Goal: Task Accomplishment & Management: Use online tool/utility

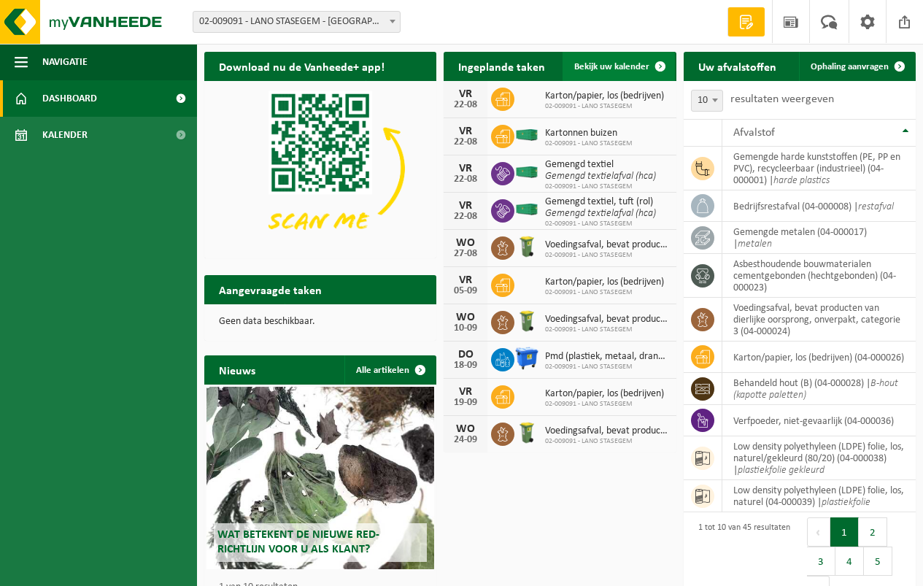
click at [608, 68] on span "Bekijk uw kalender" at bounding box center [611, 66] width 75 height 9
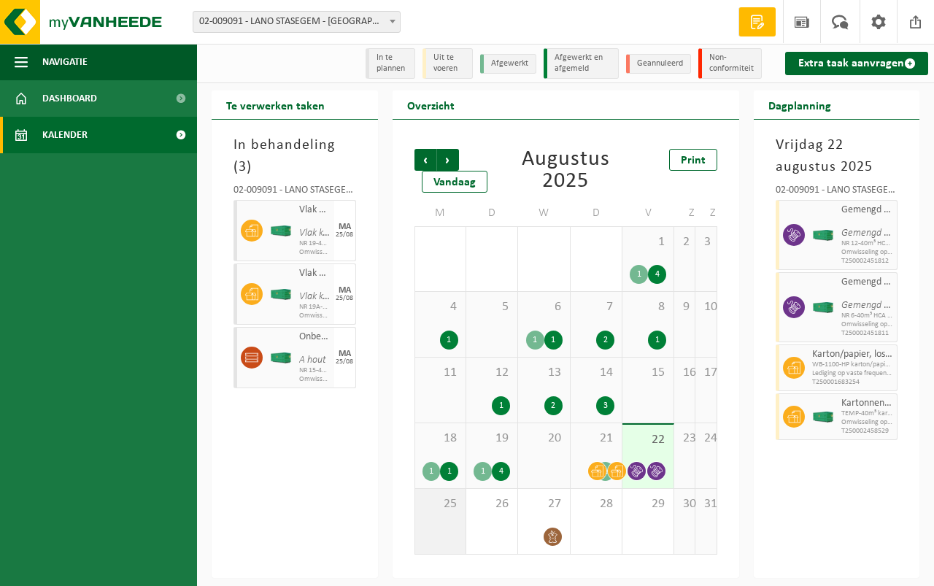
drag, startPoint x: 445, startPoint y: 516, endPoint x: 433, endPoint y: 516, distance: 11.7
click at [443, 516] on div "25" at bounding box center [440, 521] width 50 height 65
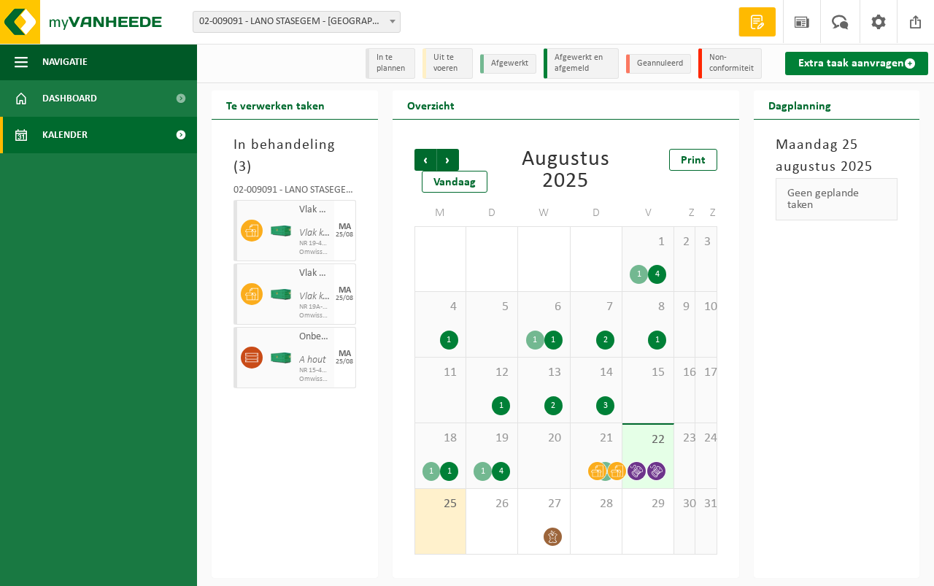
click at [836, 57] on link "Extra taak aanvragen" at bounding box center [856, 63] width 143 height 23
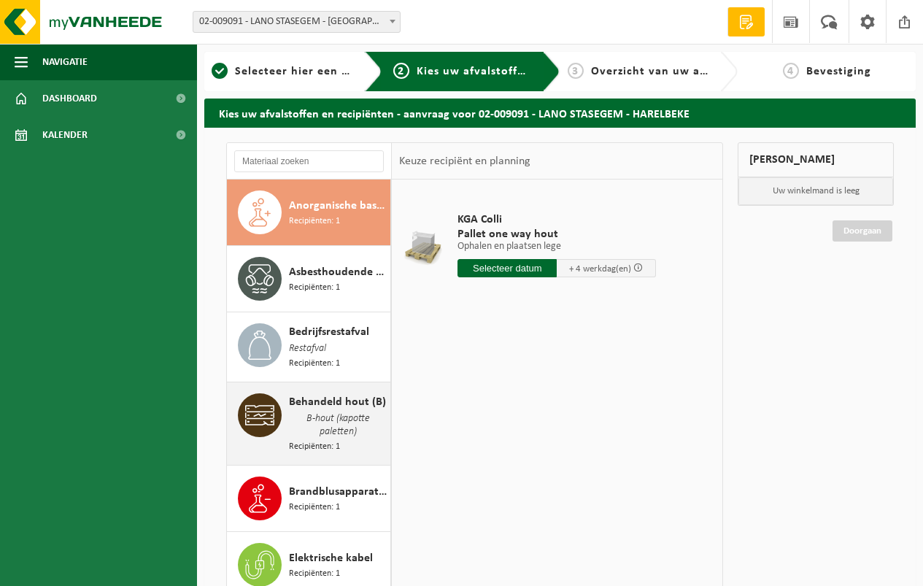
click at [328, 400] on span "Behandeld hout (B)" at bounding box center [337, 402] width 97 height 18
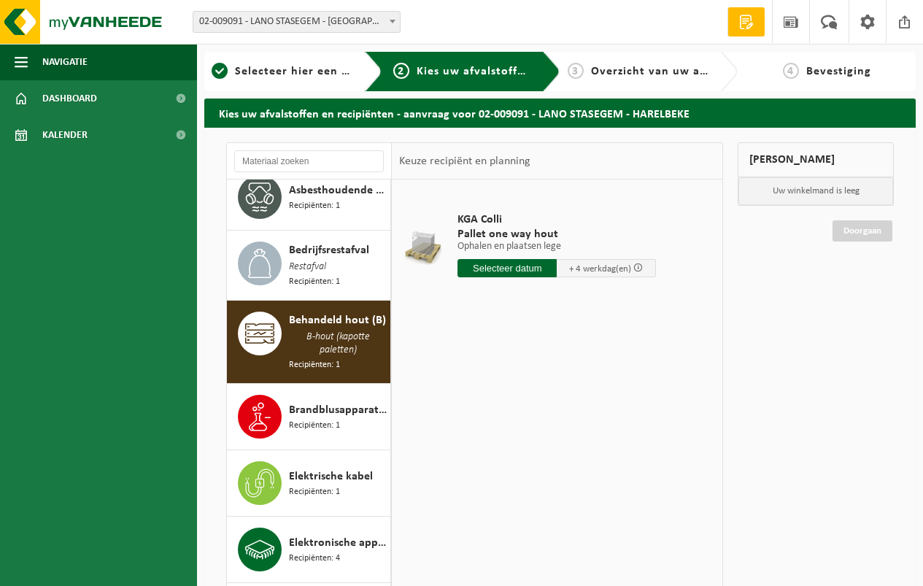
scroll to position [201, 0]
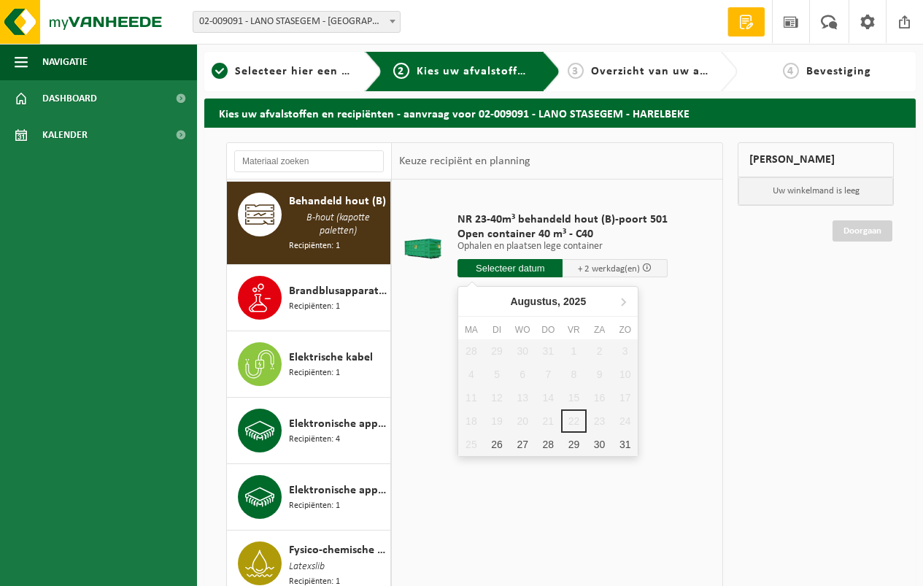
click at [500, 266] on input "text" at bounding box center [509, 268] width 105 height 18
click at [498, 445] on div "26" at bounding box center [497, 444] width 26 height 23
type input "Van 2025-08-26"
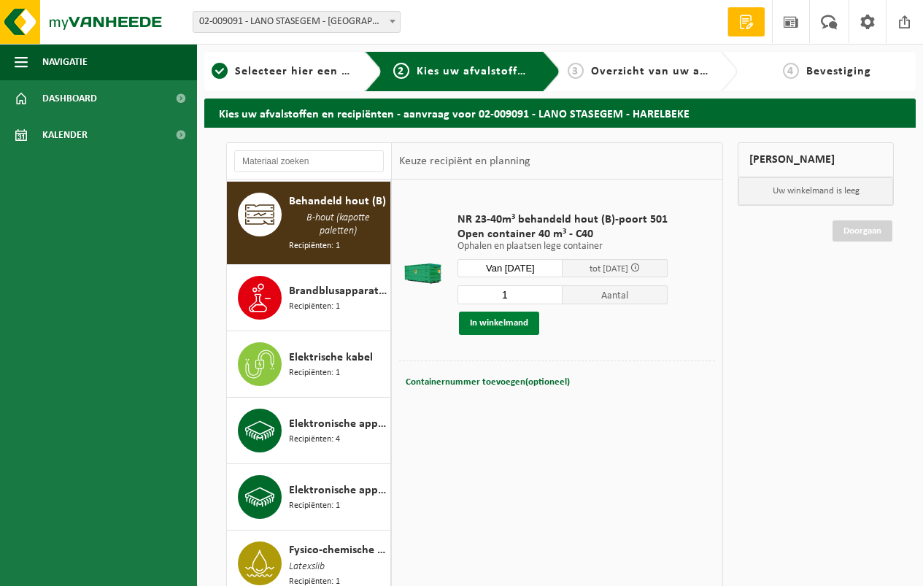
click at [498, 319] on button "In winkelmand" at bounding box center [499, 322] width 80 height 23
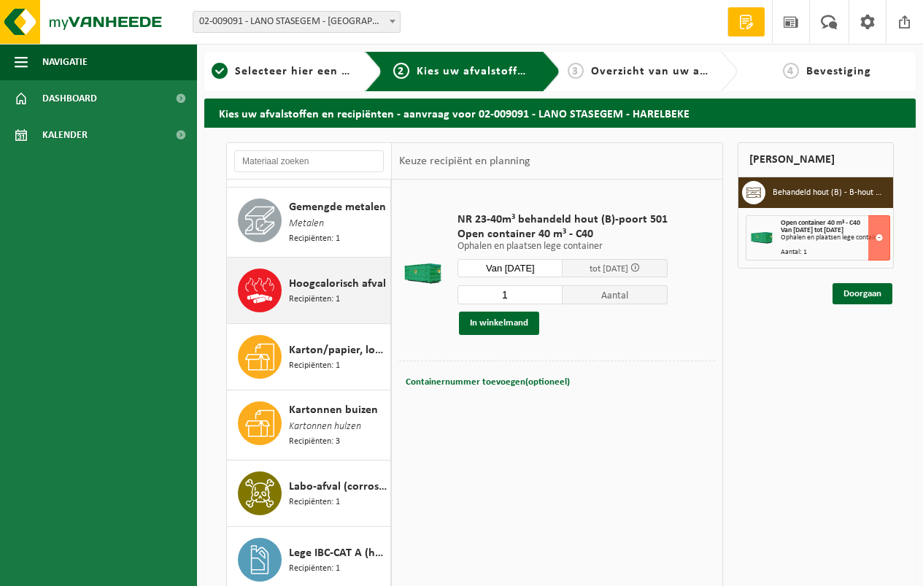
scroll to position [1149, 0]
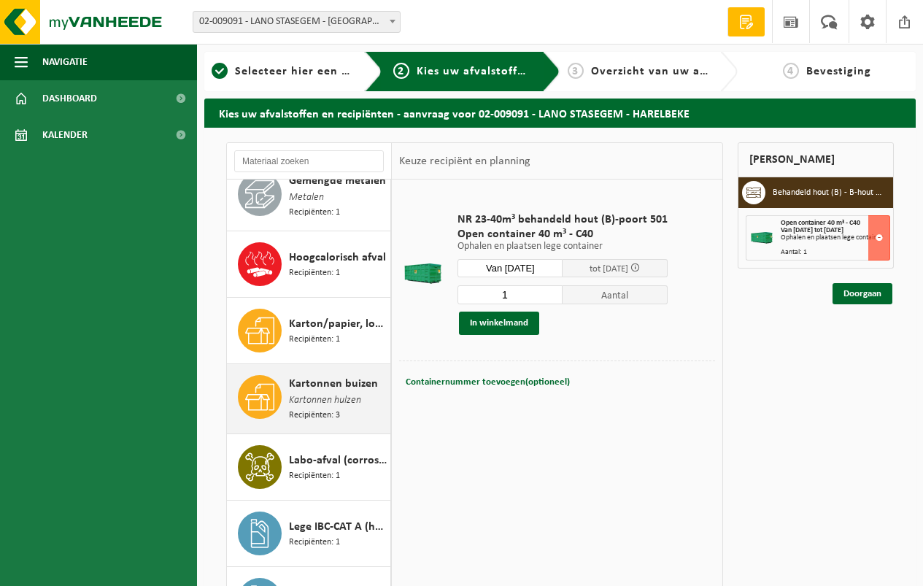
click at [309, 375] on span "Kartonnen buizen" at bounding box center [333, 384] width 89 height 18
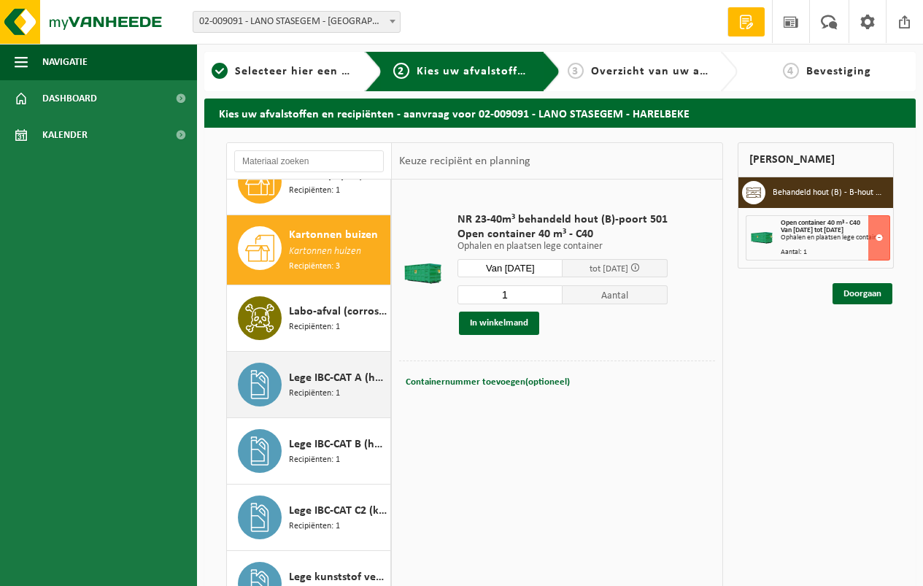
scroll to position [1312, 0]
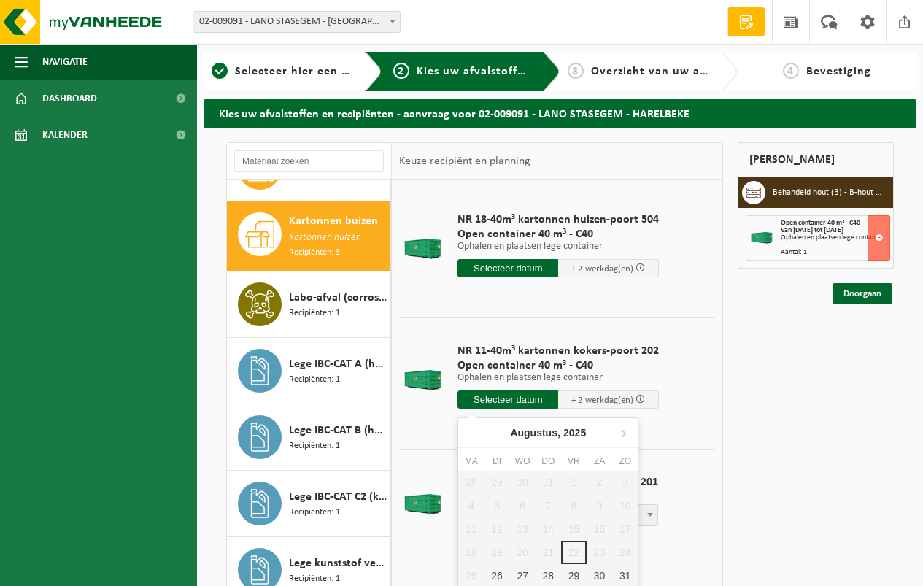
click at [500, 396] on input "text" at bounding box center [507, 399] width 101 height 18
click at [499, 573] on div "26" at bounding box center [497, 575] width 26 height 23
type input "Van 2025-08-26"
type input "2025-08-26"
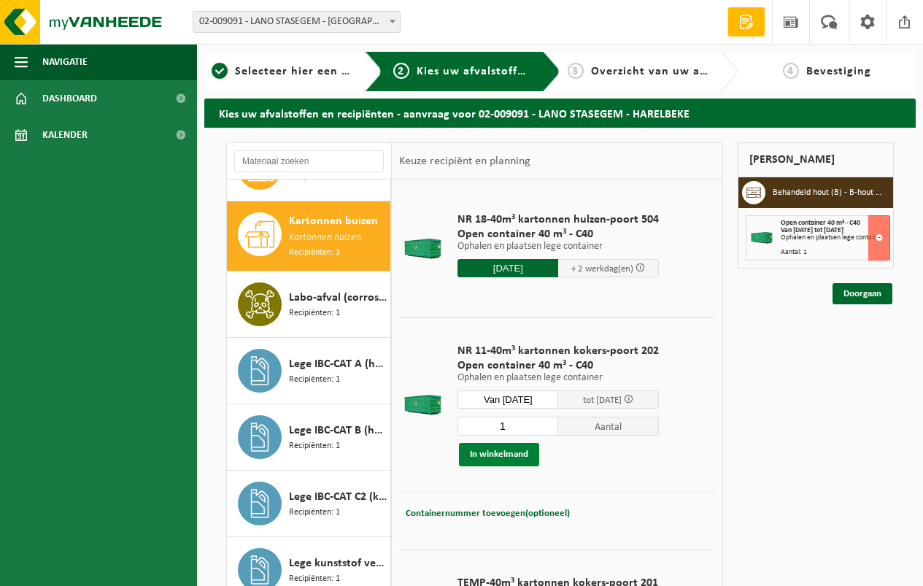
click at [495, 453] on button "In winkelmand" at bounding box center [499, 454] width 80 height 23
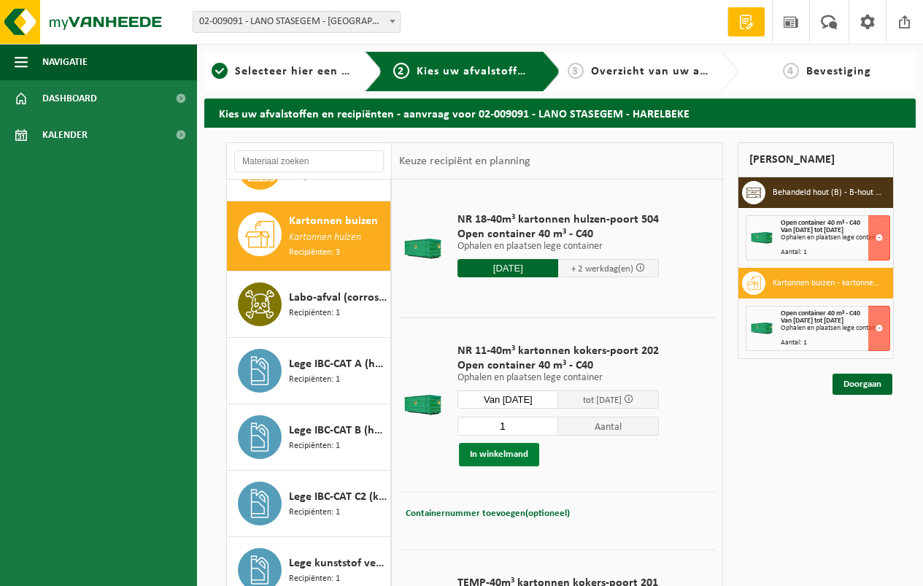
click at [496, 452] on button "In winkelmand" at bounding box center [499, 454] width 80 height 23
click at [858, 379] on link "Doorgaan" at bounding box center [862, 383] width 60 height 21
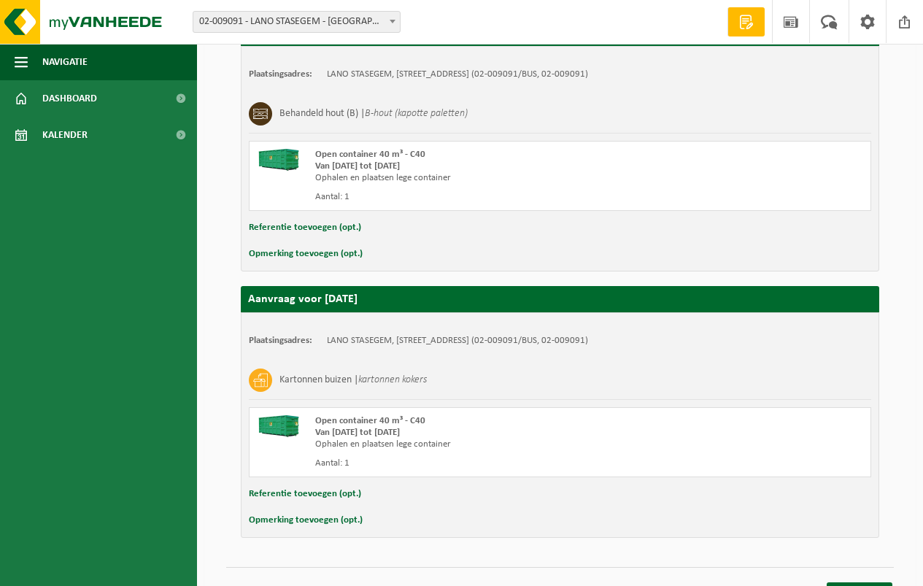
scroll to position [306, 0]
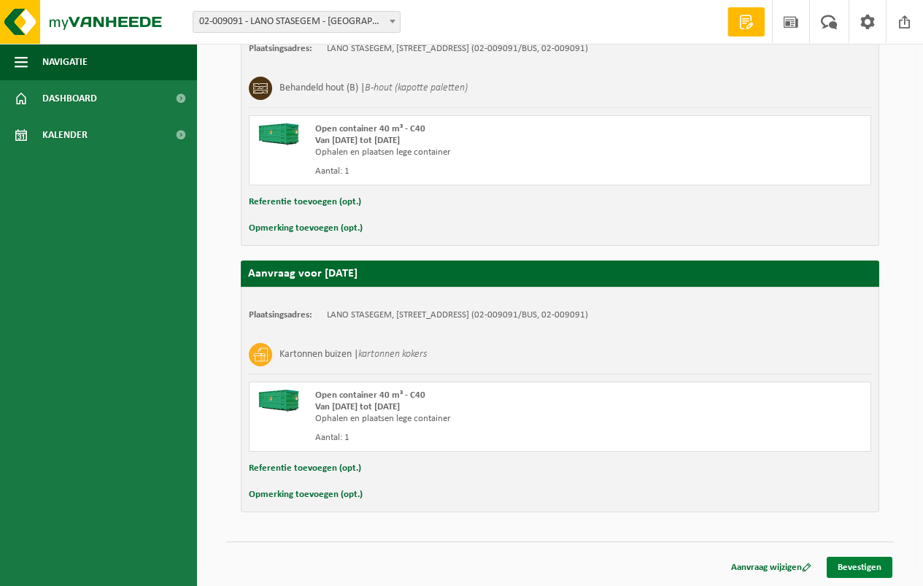
click at [862, 562] on link "Bevestigen" at bounding box center [860, 567] width 66 height 21
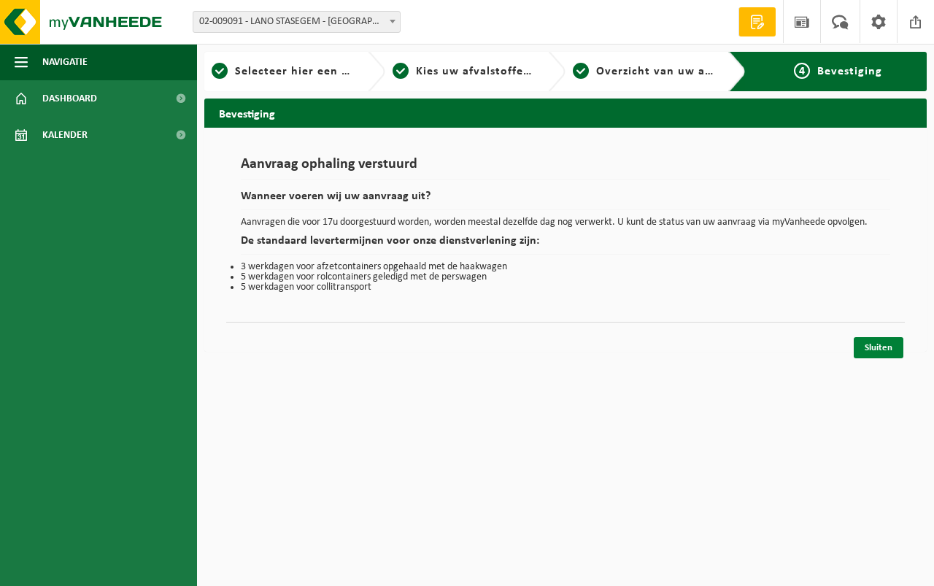
click at [876, 344] on link "Sluiten" at bounding box center [878, 347] width 50 height 21
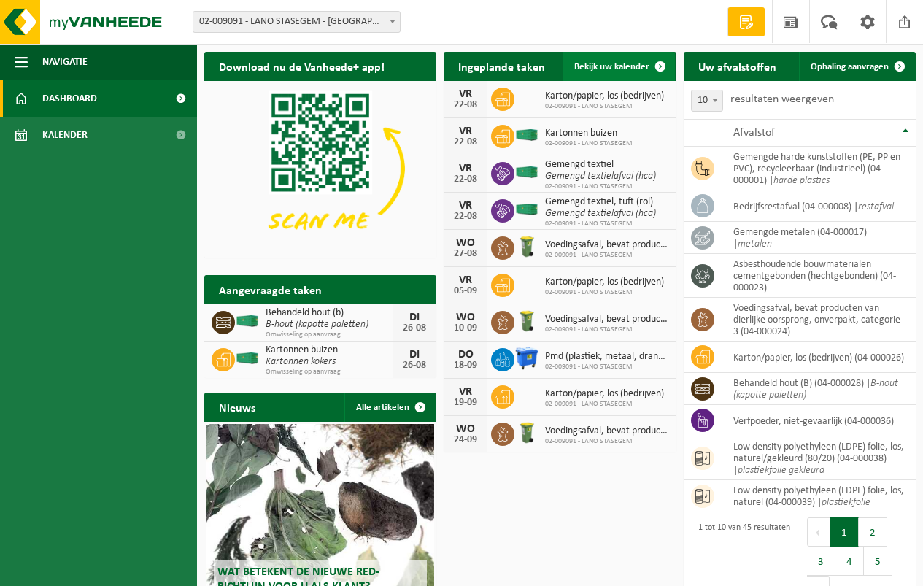
click at [609, 66] on span "Bekijk uw kalender" at bounding box center [611, 66] width 75 height 9
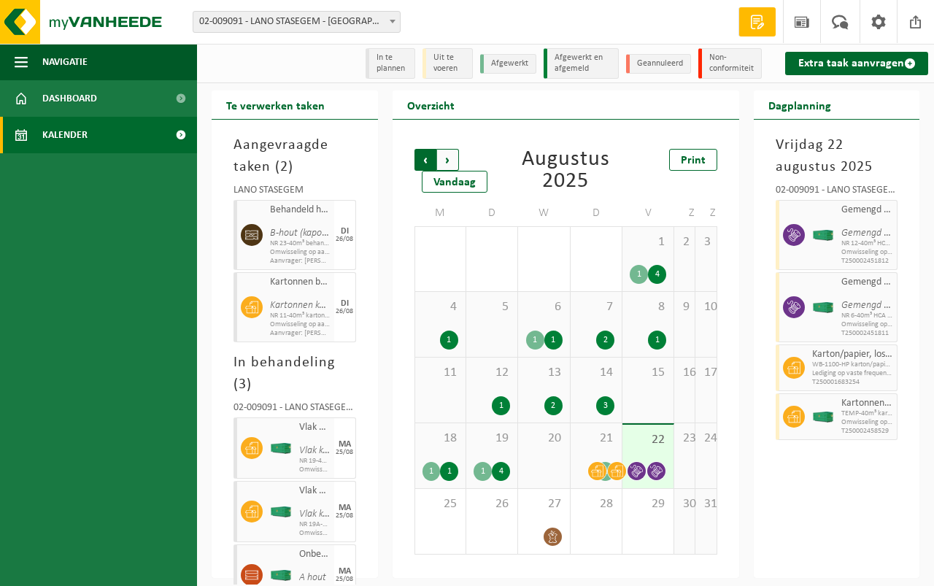
click at [448, 155] on span "Volgende" at bounding box center [448, 160] width 22 height 22
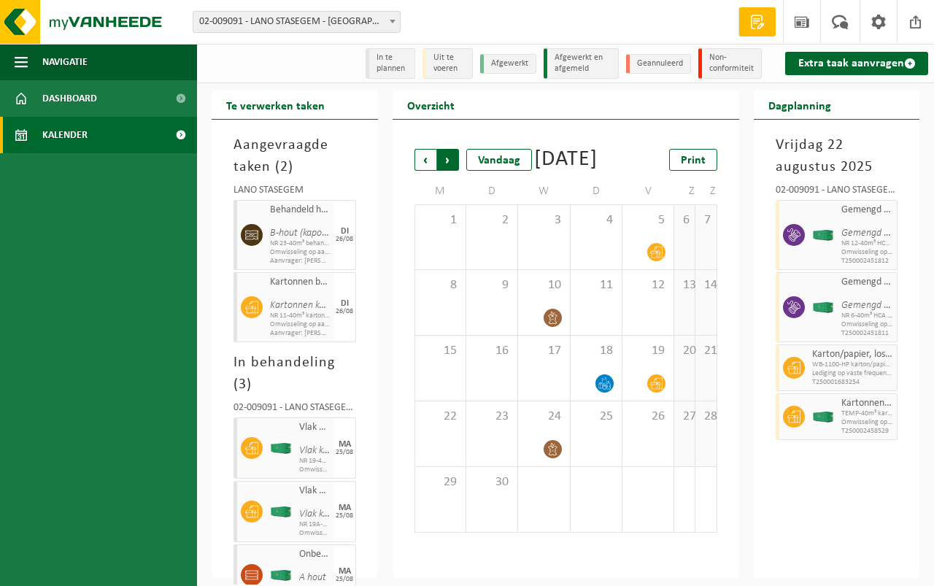
click at [425, 155] on span "Vorige" at bounding box center [425, 160] width 22 height 22
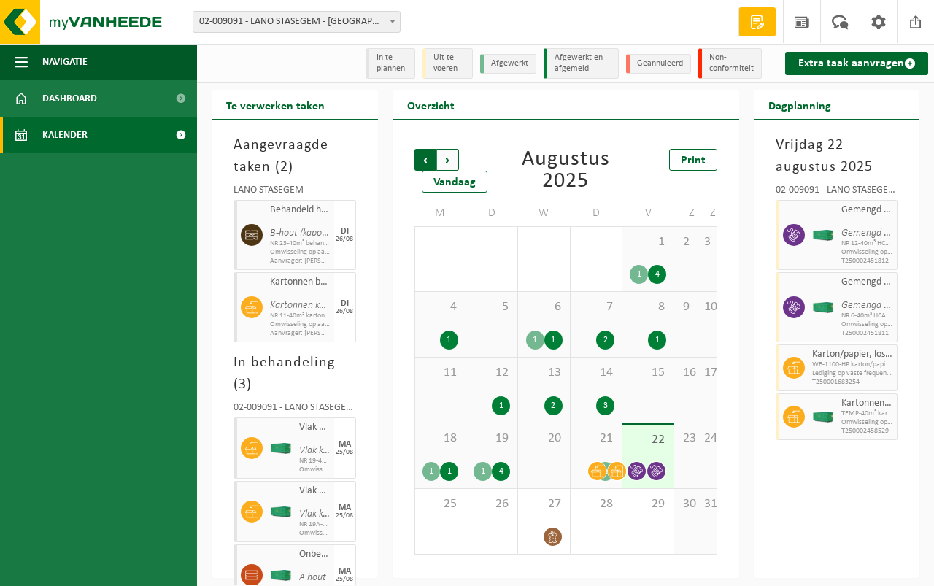
click at [448, 155] on span "Volgende" at bounding box center [448, 160] width 22 height 22
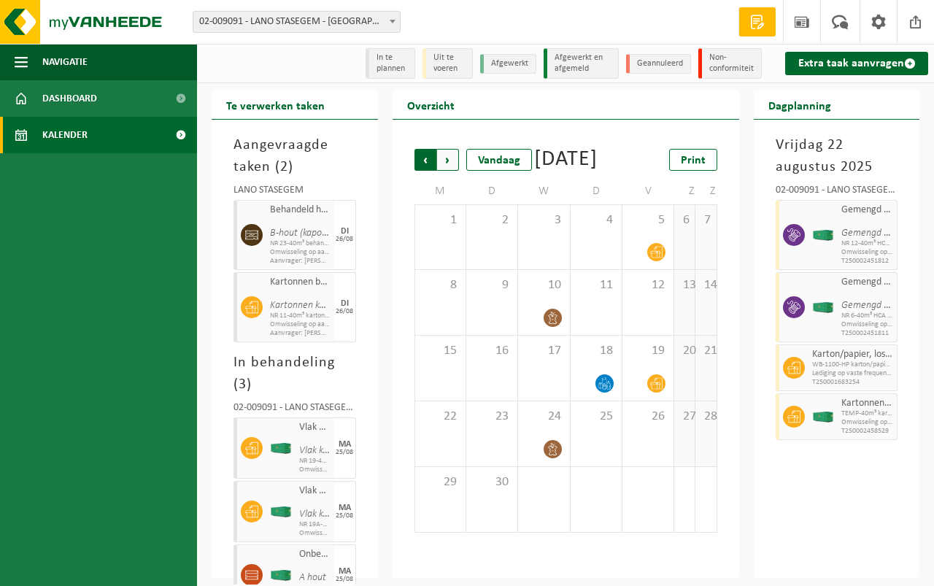
click at [448, 158] on span "Volgende" at bounding box center [448, 160] width 22 height 22
